Goal: Task Accomplishment & Management: Use online tool/utility

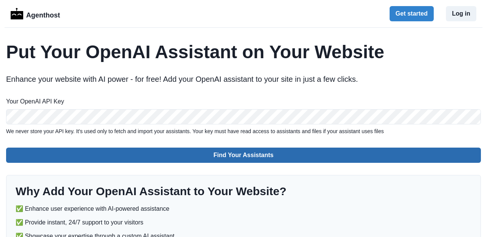
click at [182, 151] on button "Find Your Assistants" at bounding box center [243, 155] width 475 height 15
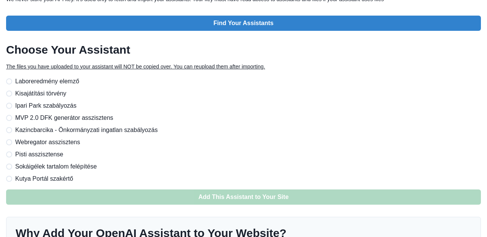
scroll to position [145, 0]
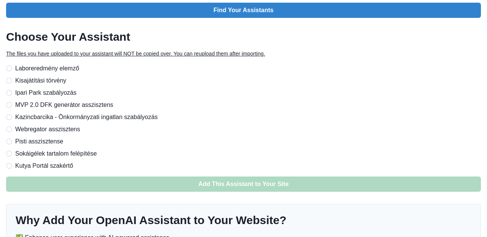
click at [34, 153] on span "Sokáigélek tartalom felépítése" at bounding box center [55, 153] width 81 height 9
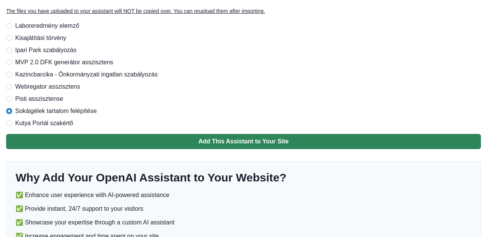
scroll to position [235, 0]
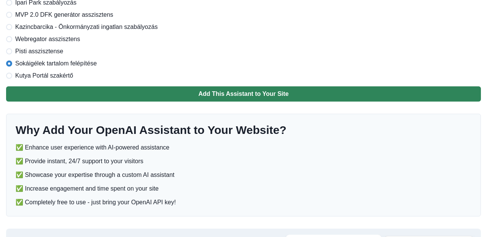
click at [238, 93] on button "Add This Assistant to Your Site" at bounding box center [243, 93] width 475 height 15
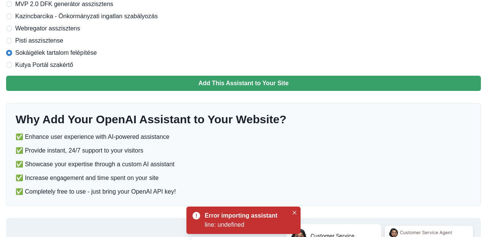
scroll to position [246, 0]
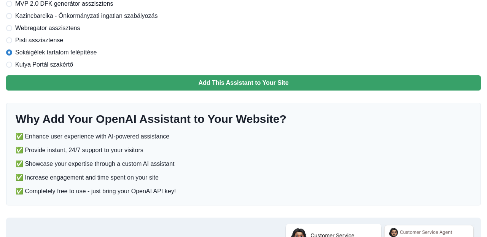
click at [64, 61] on span "Kutya Portál szakértő" at bounding box center [44, 64] width 58 height 9
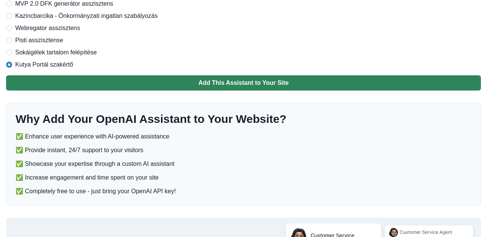
click at [194, 86] on button "Add This Assistant to Your Site" at bounding box center [243, 82] width 475 height 15
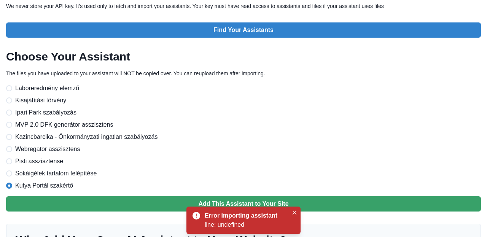
scroll to position [107, 0]
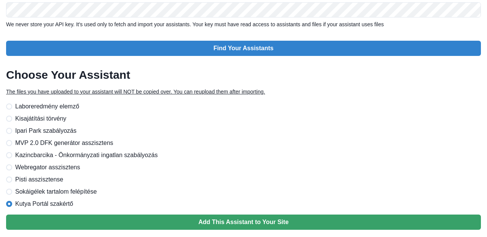
click at [34, 109] on span "Laboreredmény elemző" at bounding box center [47, 106] width 64 height 9
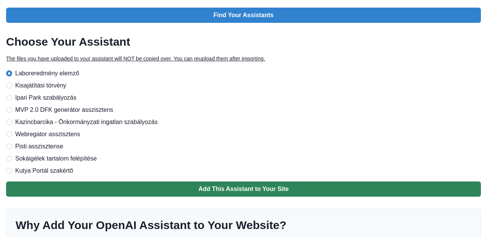
click at [222, 186] on button "Add This Assistant to Your Site" at bounding box center [243, 189] width 475 height 15
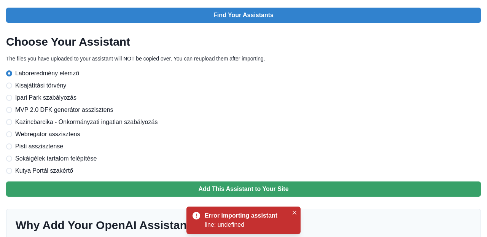
click at [47, 85] on span "Kisajátítási törvény" at bounding box center [40, 85] width 51 height 9
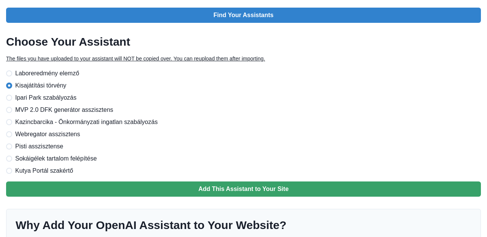
click at [62, 97] on span "Ipari Park szabályozás" at bounding box center [45, 97] width 61 height 9
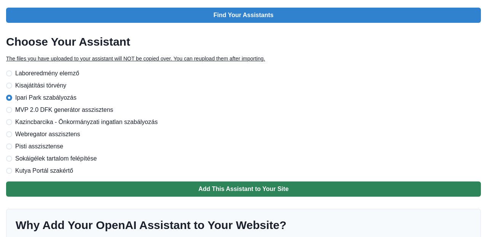
click at [198, 188] on button "Add This Assistant to Your Site" at bounding box center [243, 189] width 475 height 15
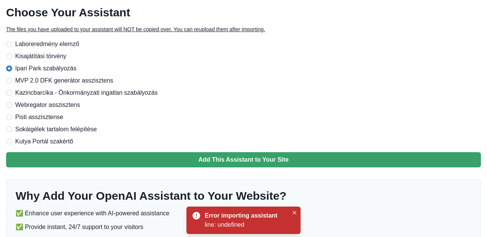
scroll to position [176, 0]
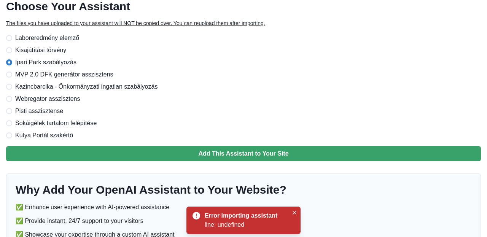
click at [79, 81] on div "Laboreredmény elemző Kisajátítási törvény Ipari Park szabályozás MVP 2.0 DFK ge…" at bounding box center [243, 87] width 475 height 107
click at [74, 74] on span "MVP 2.0 DFK generátor asszisztens" at bounding box center [64, 74] width 98 height 9
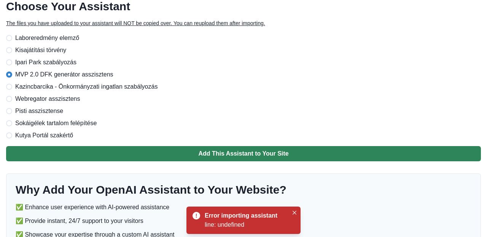
click at [226, 157] on button "Add This Assistant to Your Site" at bounding box center [243, 153] width 475 height 15
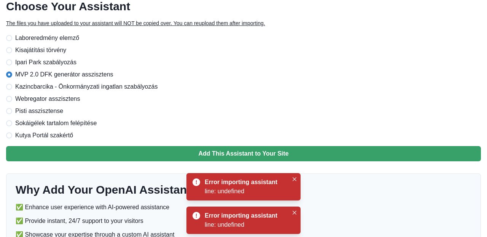
click at [68, 87] on span "Kazincbarcika - Önkormányzati ingatlan szabályozás" at bounding box center [86, 86] width 142 height 9
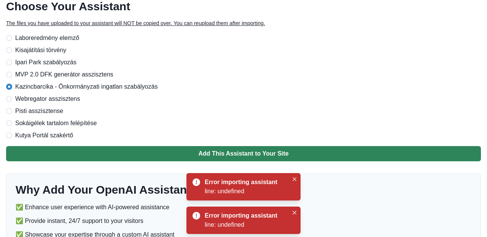
click at [184, 155] on button "Add This Assistant to Your Site" at bounding box center [243, 153] width 475 height 15
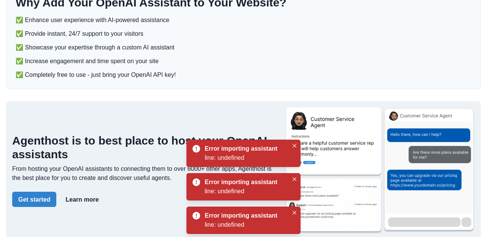
scroll to position [367, 0]
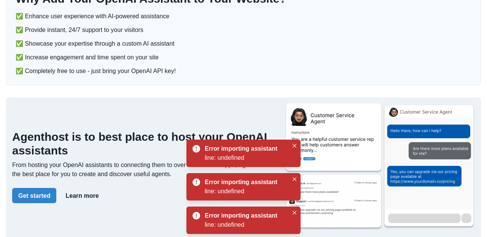
click at [22, 57] on p "✅ Increase engagement and time spent on your site" at bounding box center [87, 57] width 143 height 9
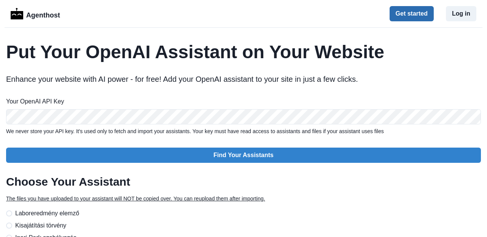
scroll to position [0, 0]
click at [460, 16] on button "Log in" at bounding box center [461, 13] width 30 height 15
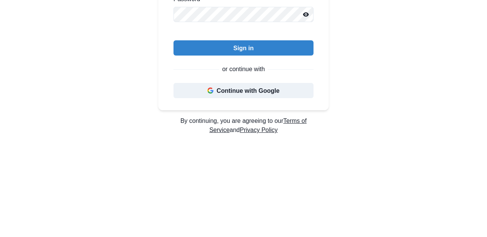
scroll to position [165, 0]
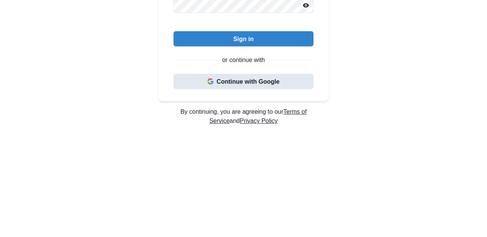
click at [223, 81] on button "Continue with Google" at bounding box center [244, 81] width 140 height 15
